Goal: Information Seeking & Learning: Learn about a topic

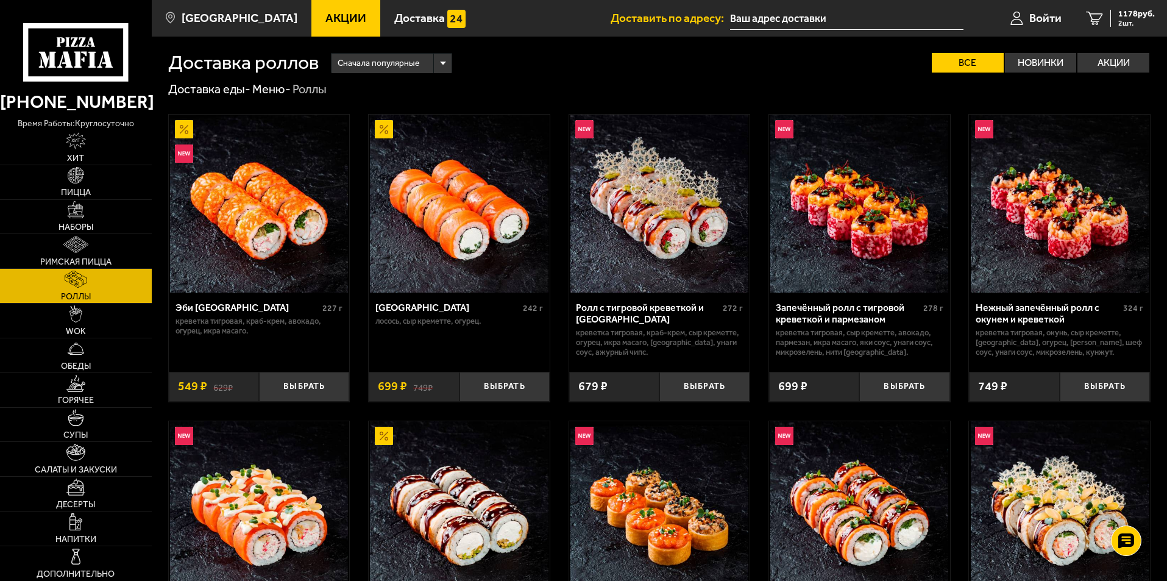
click at [325, 24] on span "Акции" at bounding box center [345, 18] width 41 height 12
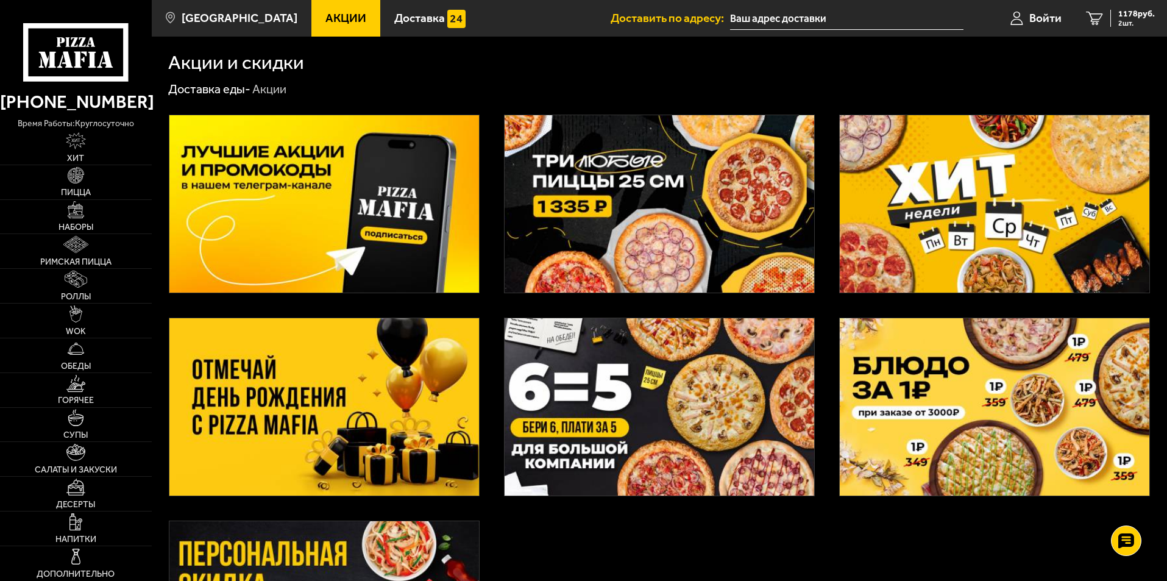
scroll to position [235, 0]
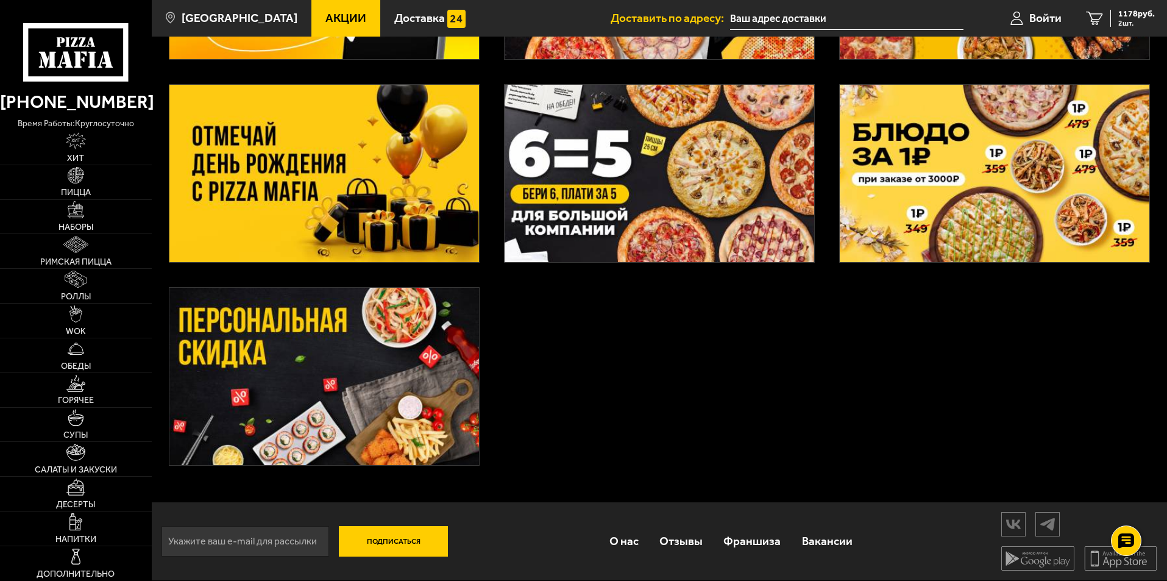
click at [371, 203] on img at bounding box center [324, 173] width 310 height 177
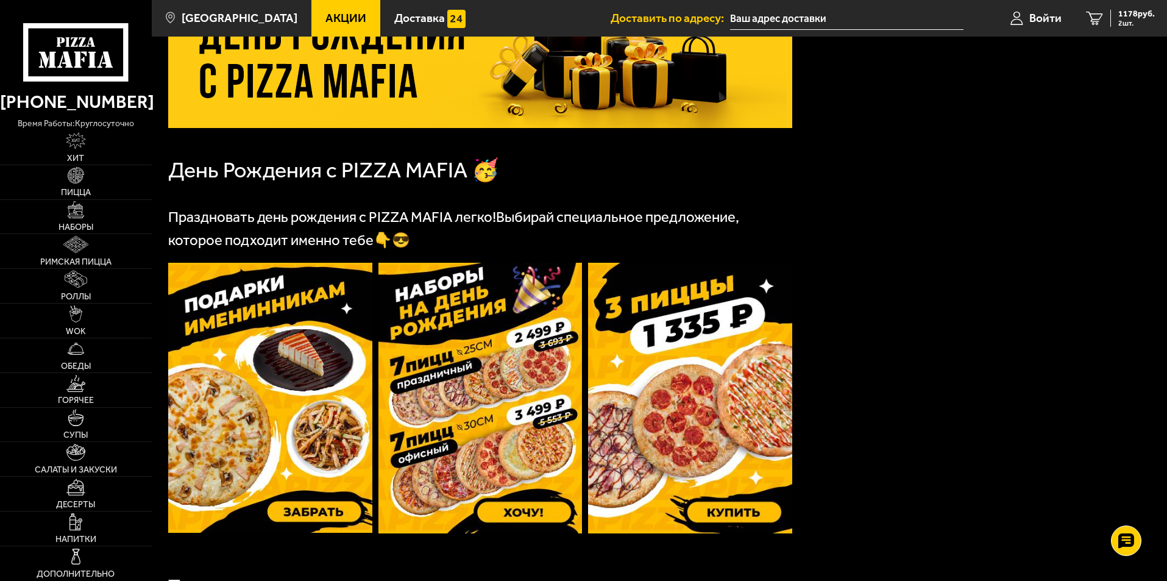
scroll to position [244, 0]
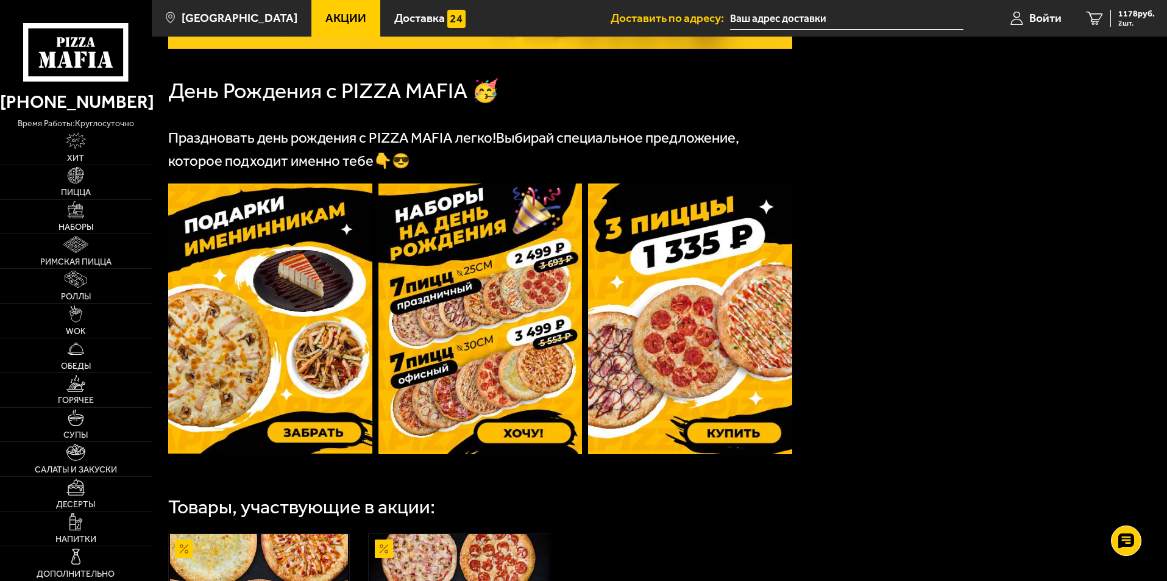
click at [289, 350] on img at bounding box center [270, 318] width 204 height 270
click at [285, 306] on img at bounding box center [270, 318] width 204 height 270
click at [79, 185] on link "Пицца" at bounding box center [76, 182] width 152 height 34
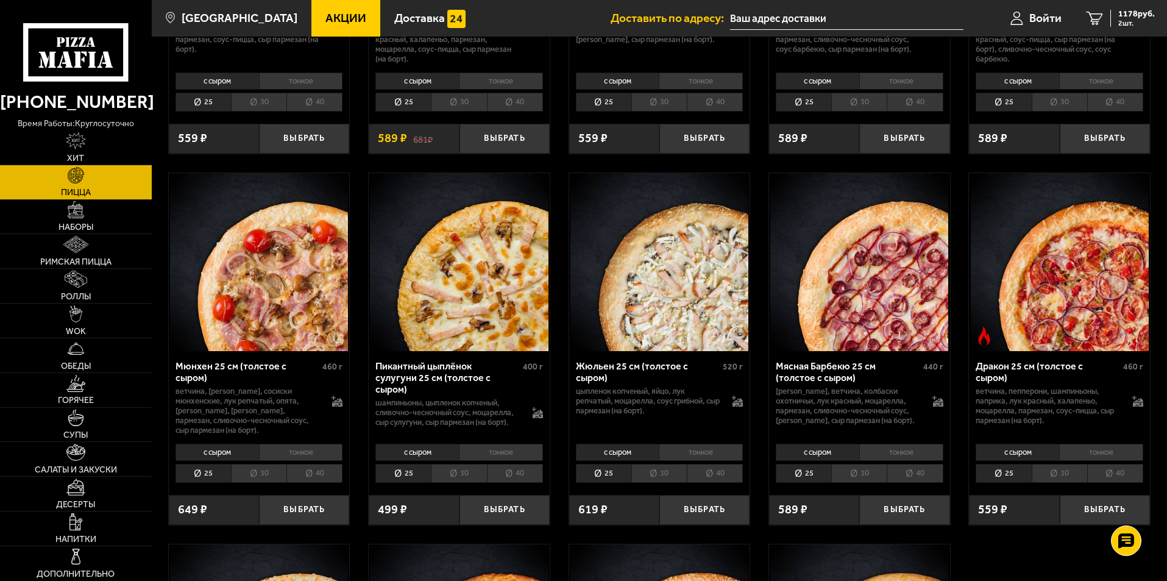
scroll to position [1412, 0]
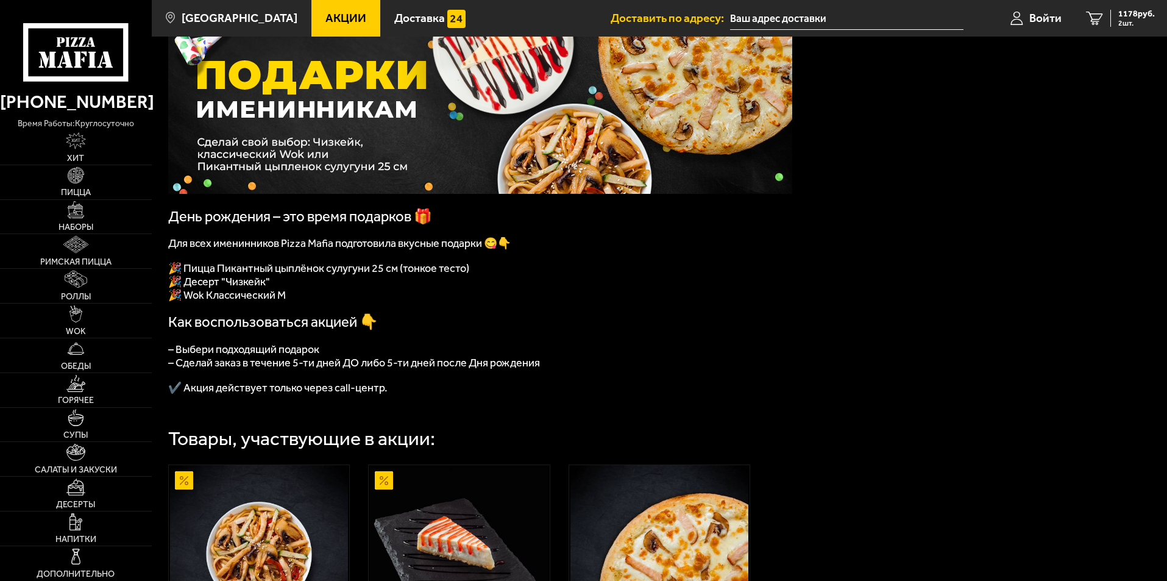
scroll to position [122, 0]
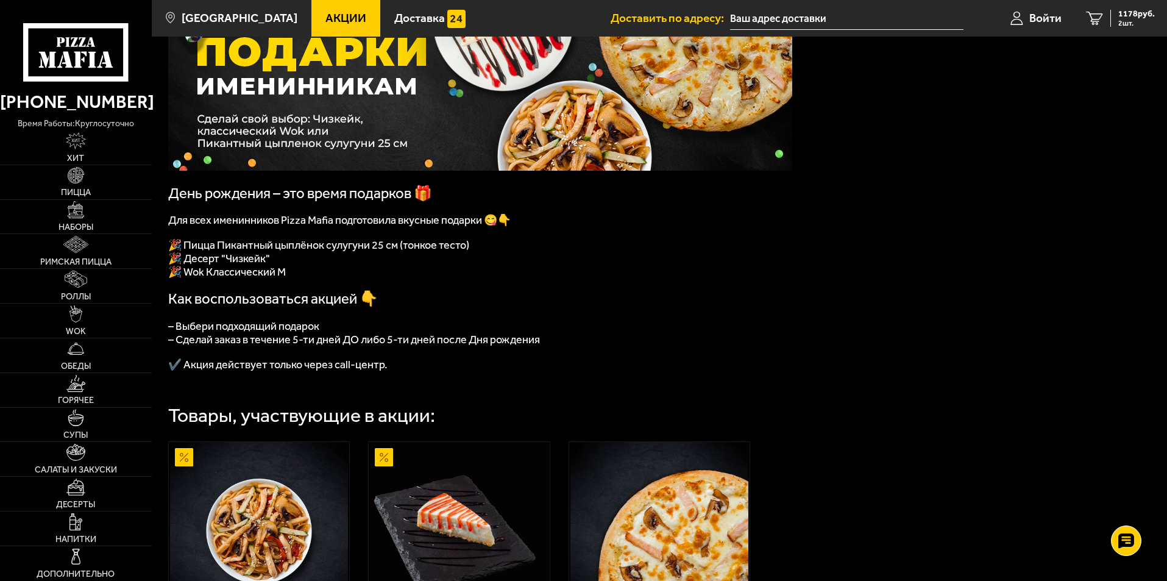
click at [640, 358] on p at bounding box center [480, 352] width 624 height 12
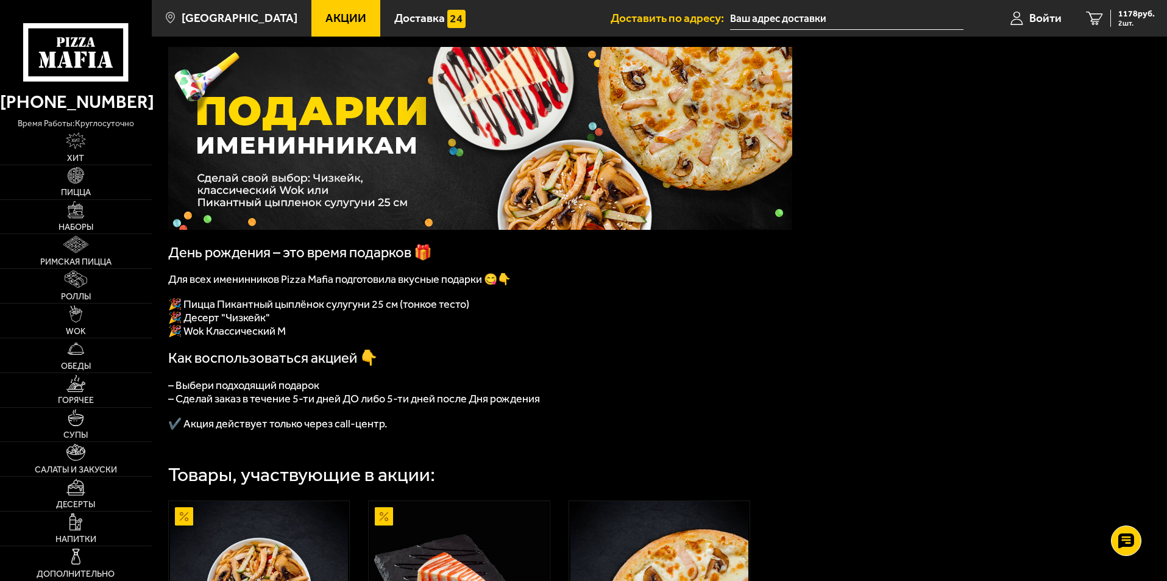
scroll to position [61, 0]
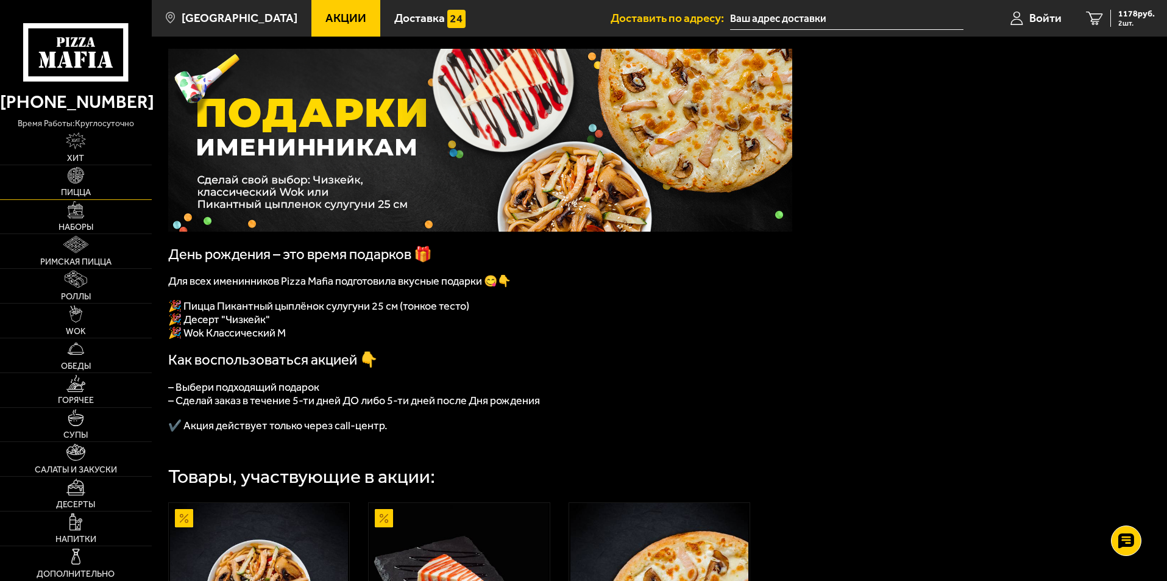
click at [79, 183] on img at bounding box center [76, 175] width 17 height 17
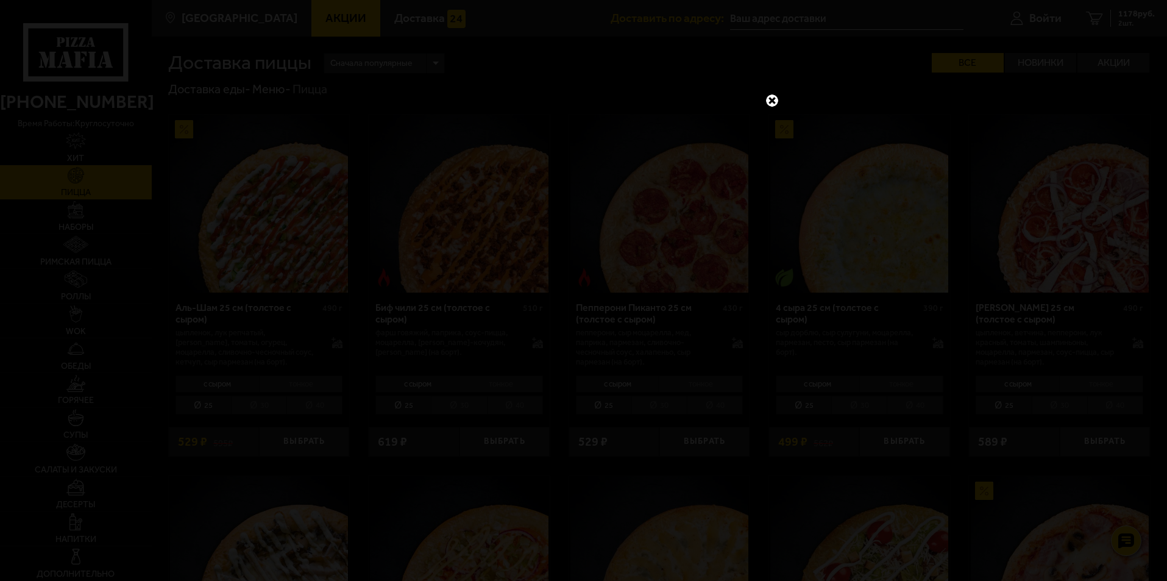
click at [767, 101] on link at bounding box center [772, 101] width 16 height 16
